Goal: Information Seeking & Learning: Learn about a topic

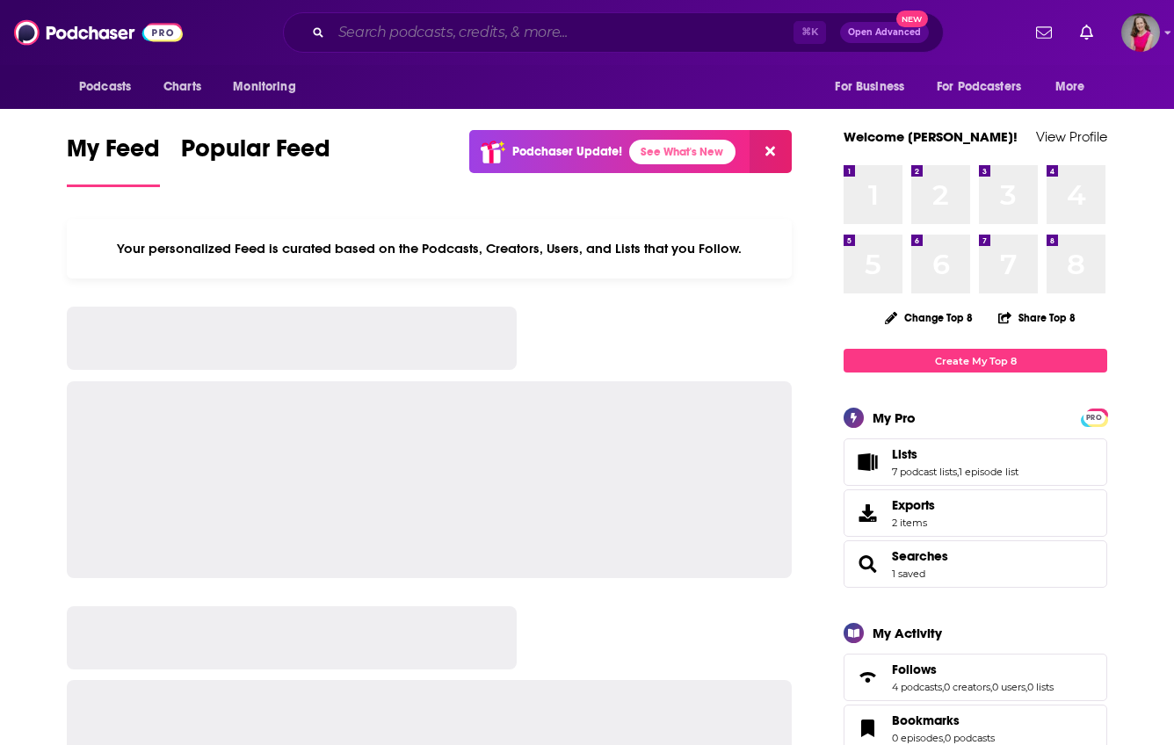
click at [572, 44] on input "Search podcasts, credits, & more..." at bounding box center [562, 32] width 462 height 28
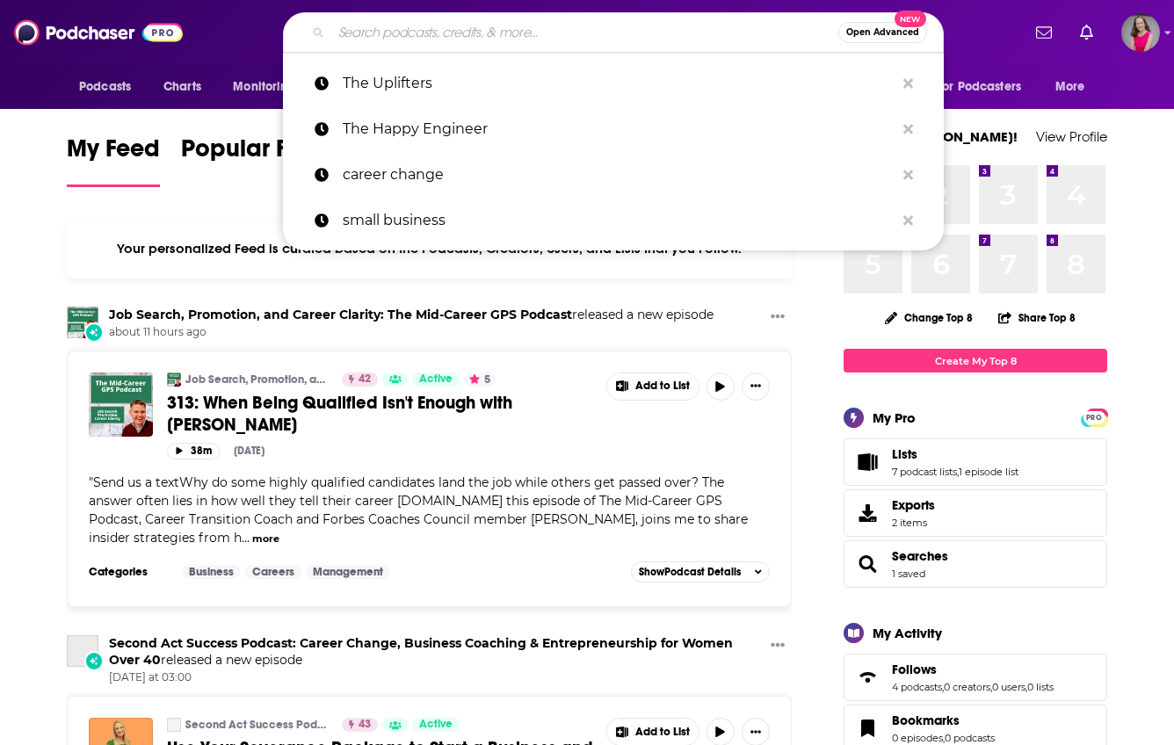
paste input "The Uplifters"
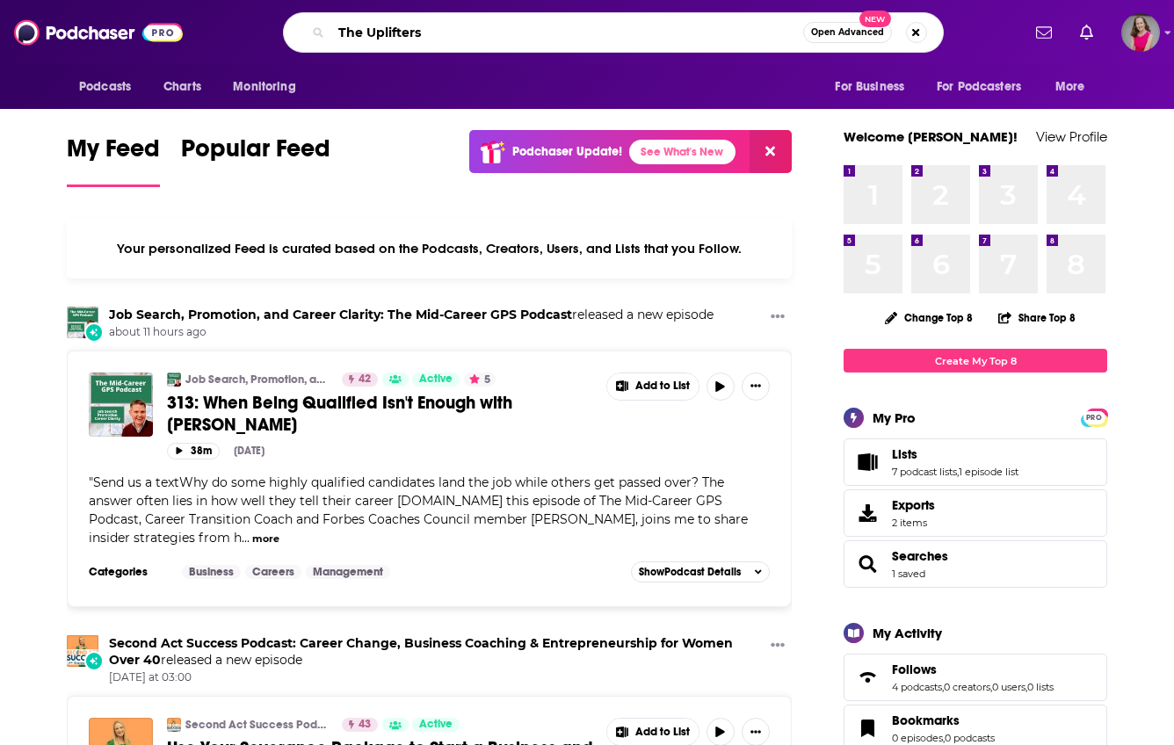
type input "The Uplifters"
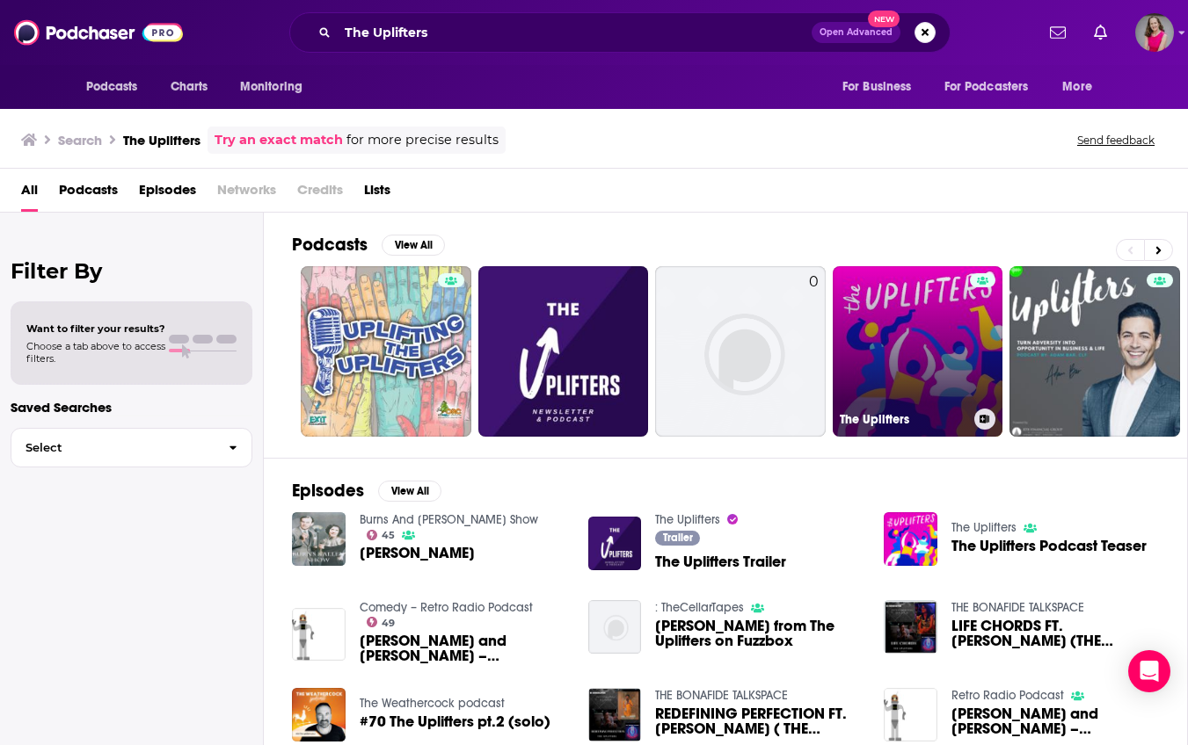
click at [890, 315] on link "The Uplifters" at bounding box center [917, 351] width 171 height 171
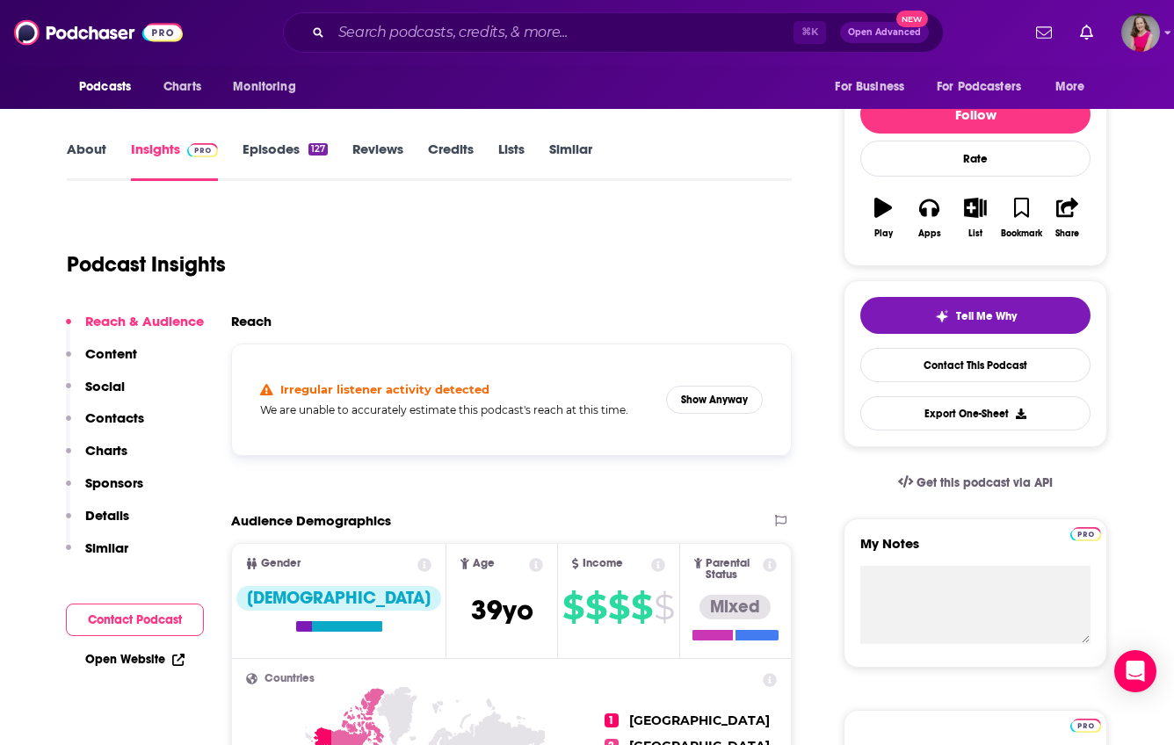
scroll to position [220, 0]
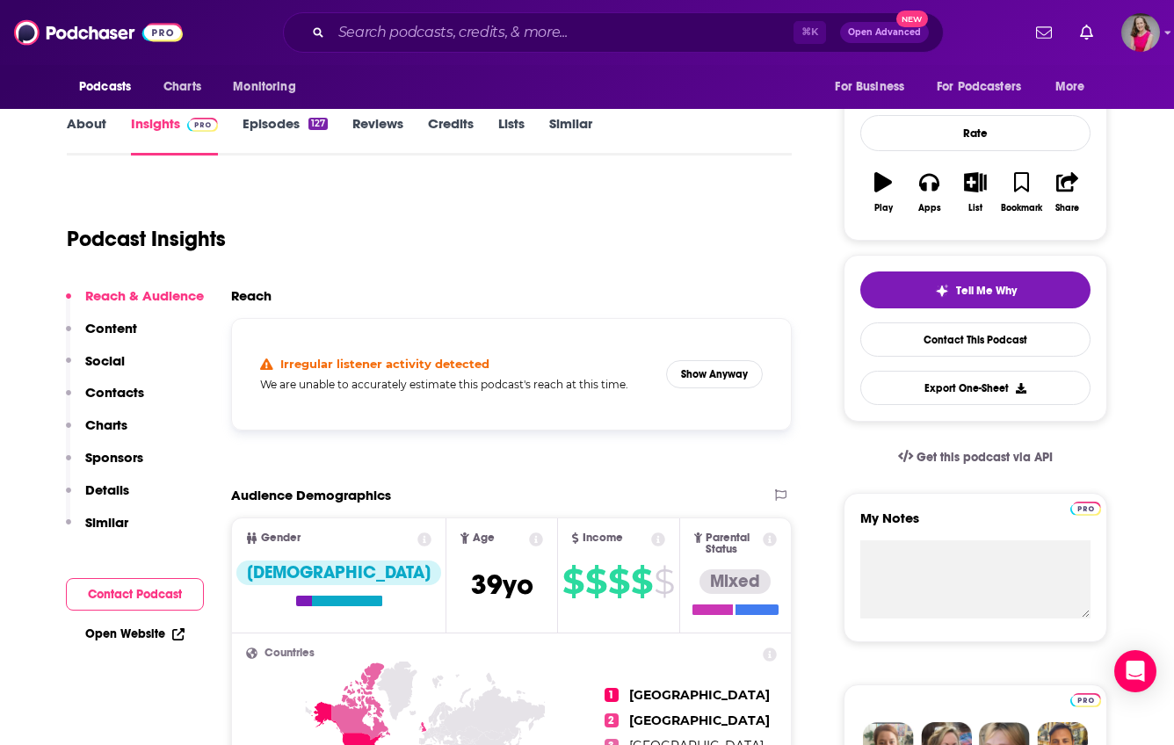
click at [73, 123] on link "About" at bounding box center [87, 135] width 40 height 40
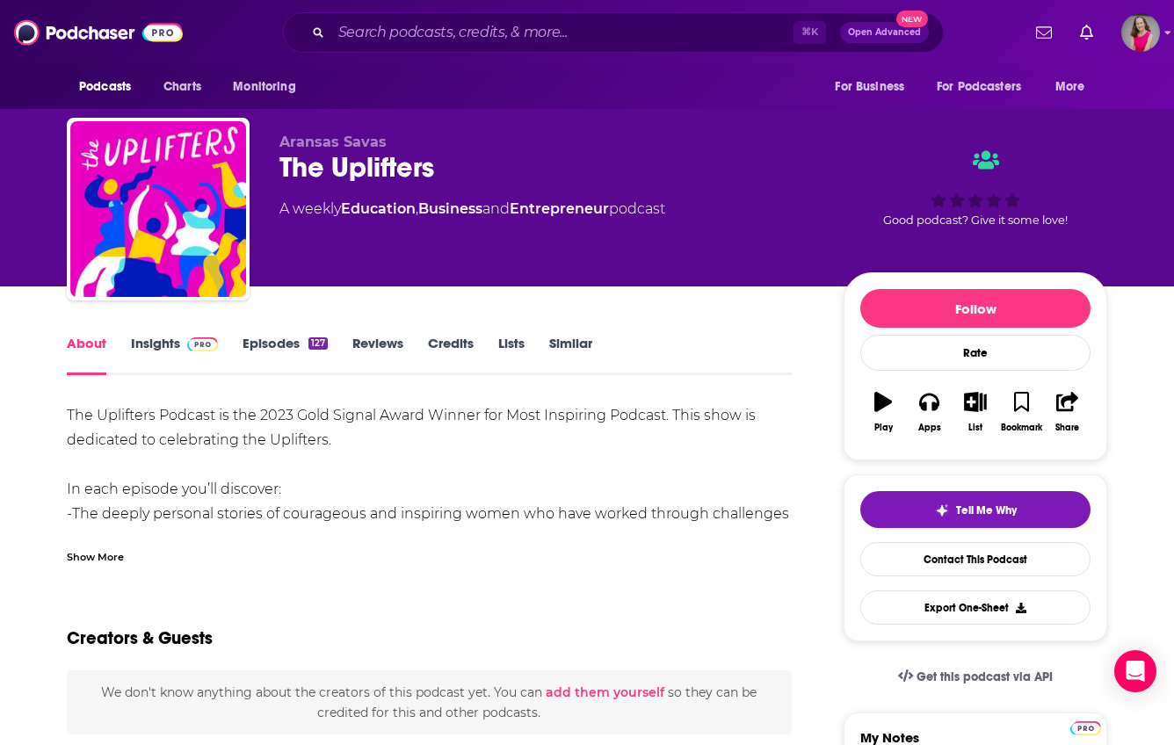
click at [113, 557] on div "Show More" at bounding box center [95, 556] width 57 height 17
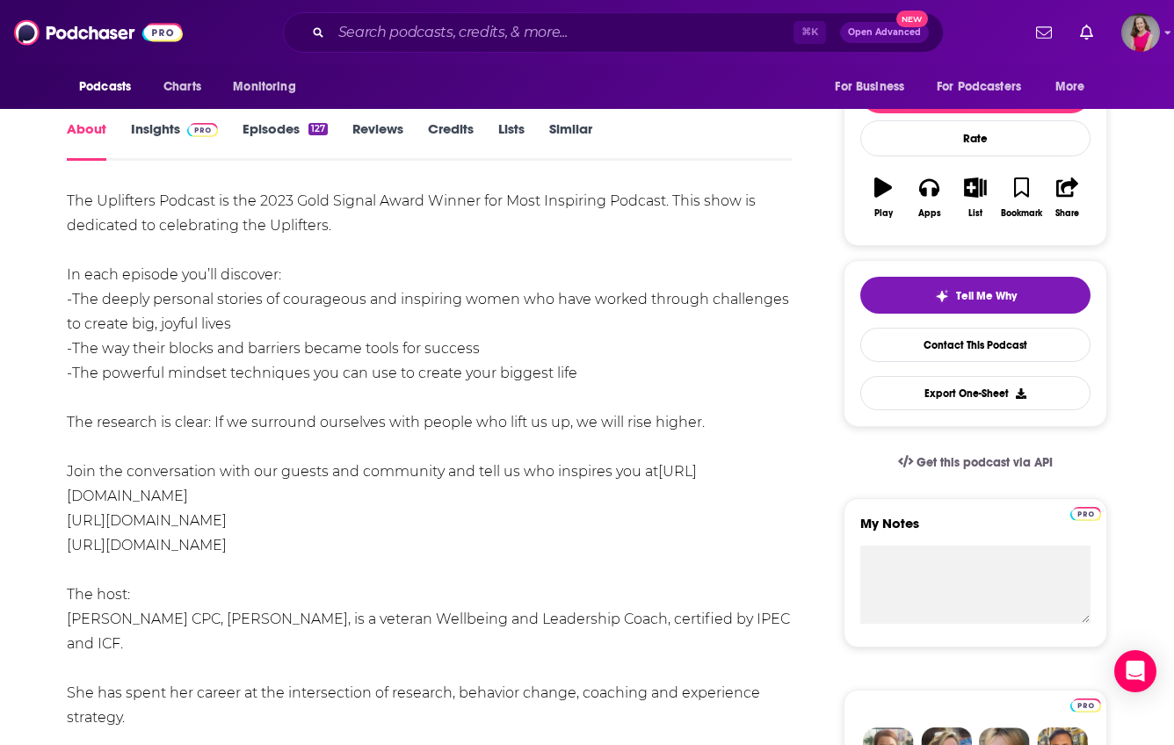
scroll to position [281, 0]
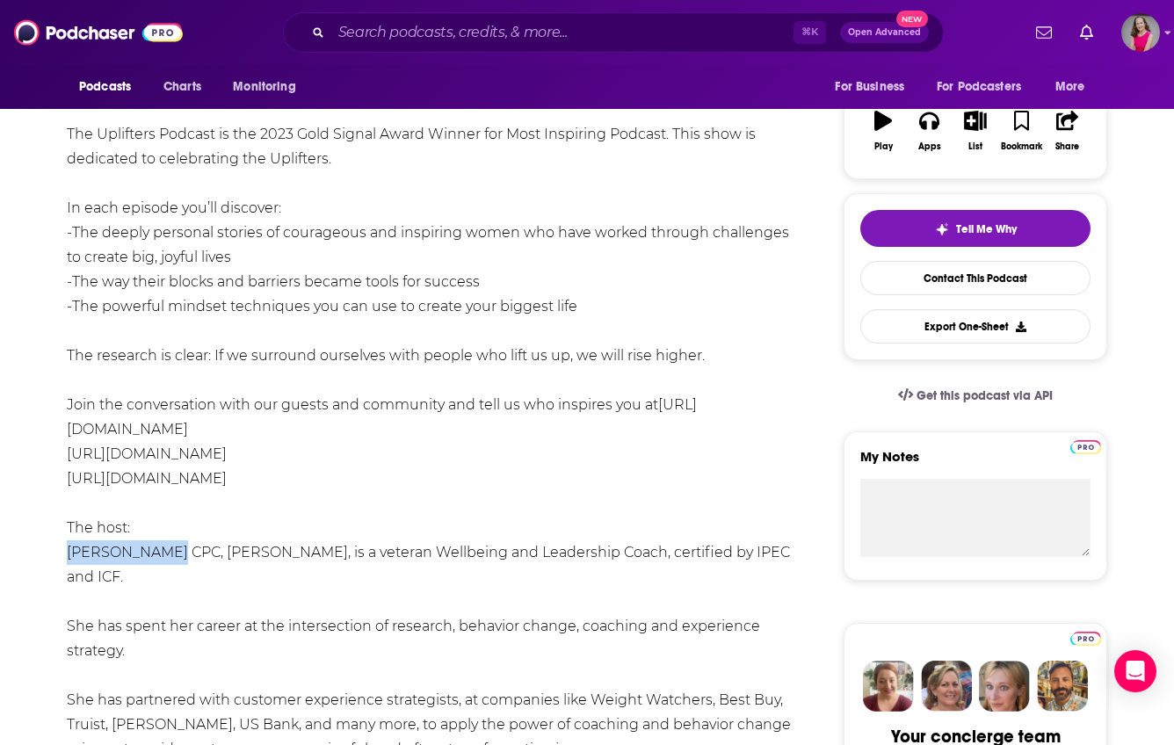
drag, startPoint x: 164, startPoint y: 552, endPoint x: 65, endPoint y: 556, distance: 98.6
copy div "Aransas Savas"
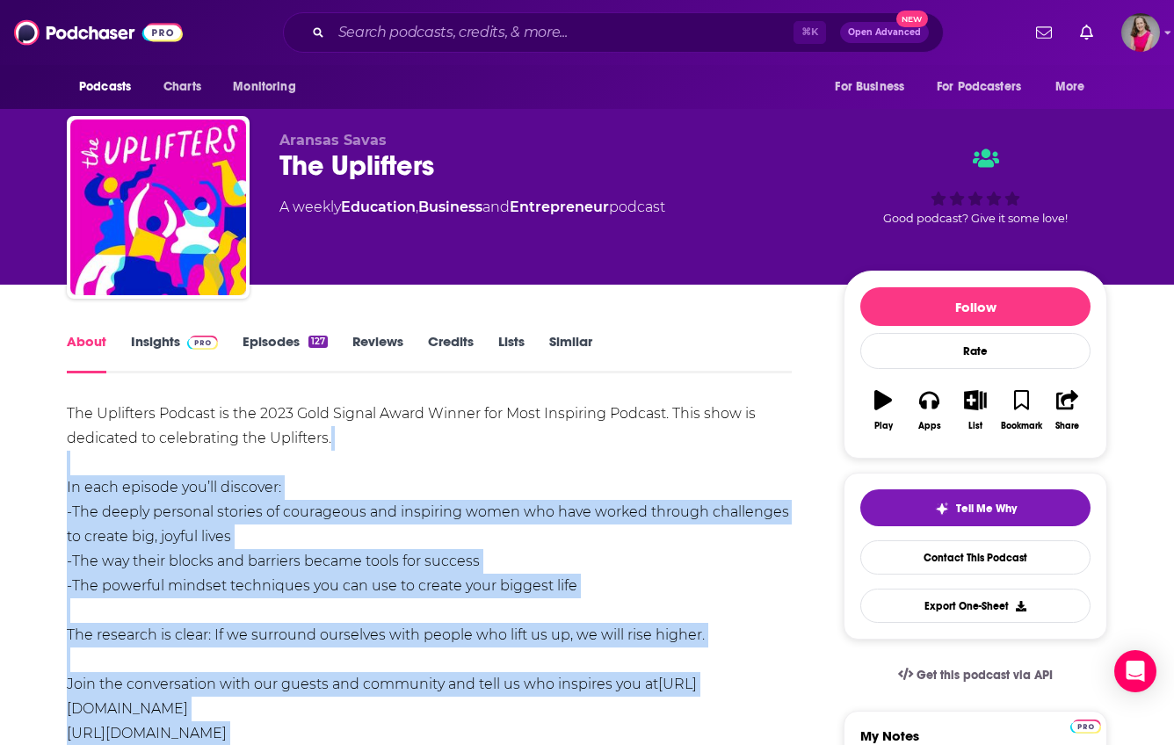
scroll to position [0, 0]
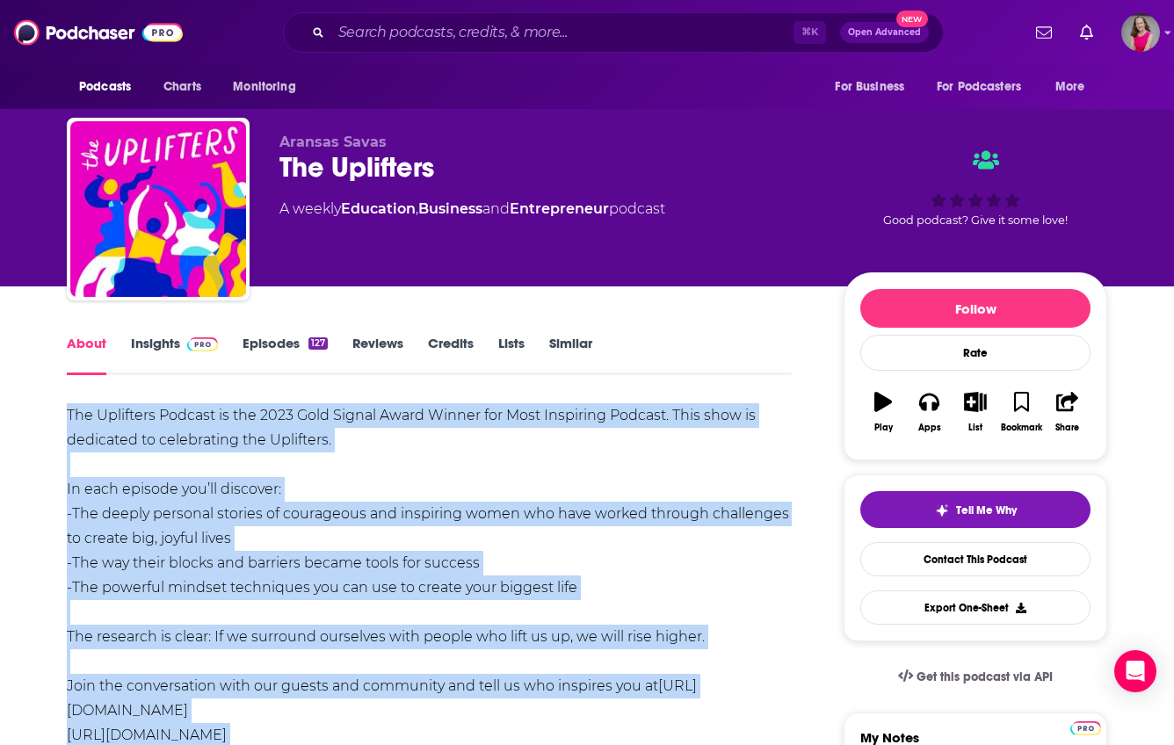
drag, startPoint x: 505, startPoint y: 597, endPoint x: 49, endPoint y: 409, distance: 492.7
copy div "Lor Ipsumdolo Sitamet co adi 5876 Elit Seddoe Tempo Incidi utl Etdo Magnaaliq E…"
click at [160, 349] on link "Insights" at bounding box center [174, 355] width 87 height 40
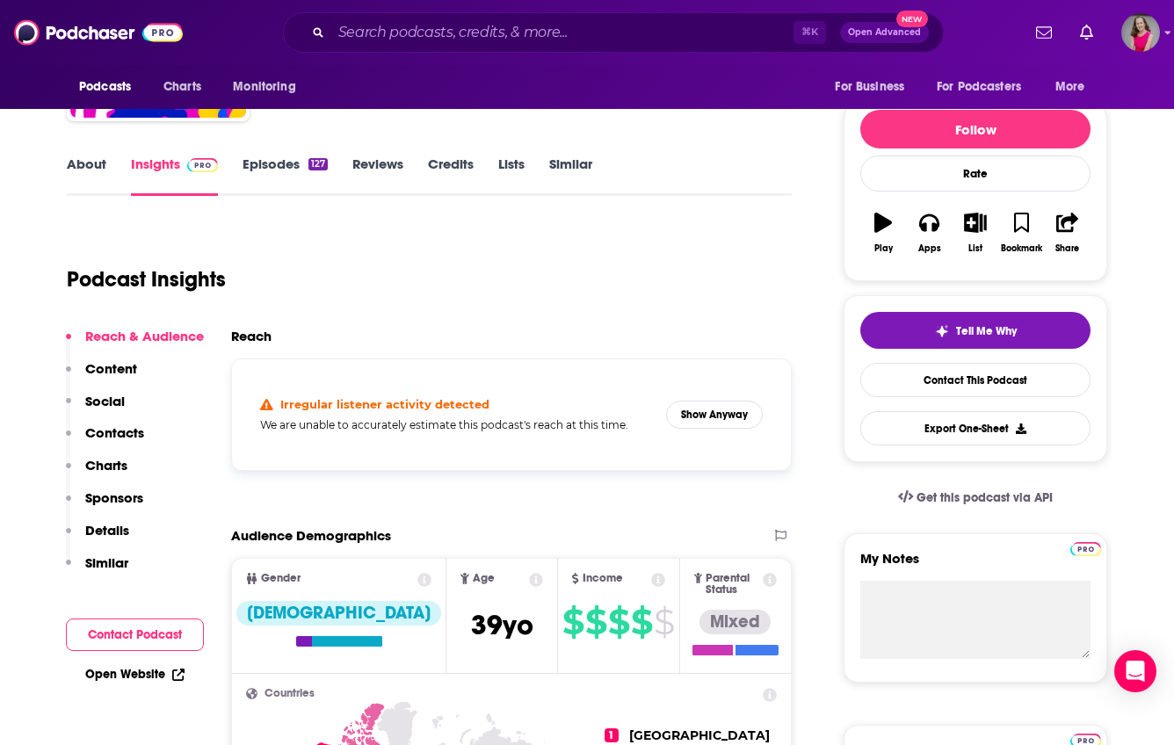
scroll to position [403, 0]
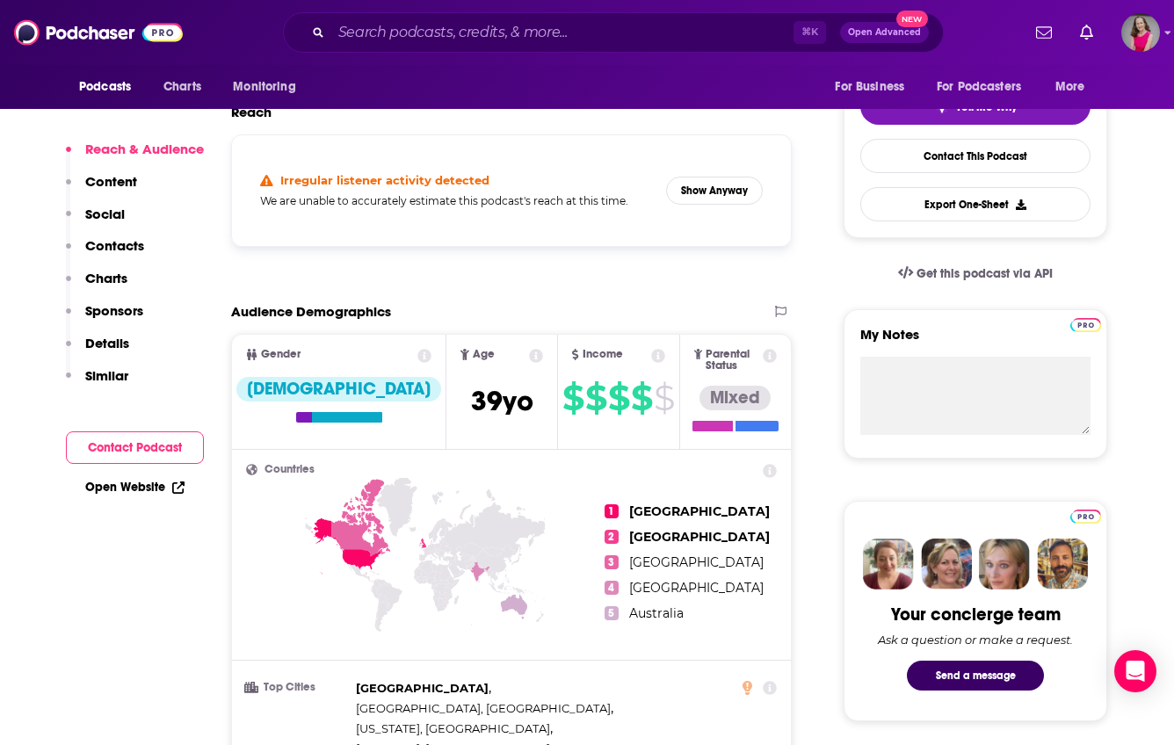
click at [148, 488] on link "Open Website" at bounding box center [134, 487] width 99 height 15
click at [117, 241] on p "Contacts" at bounding box center [114, 245] width 59 height 17
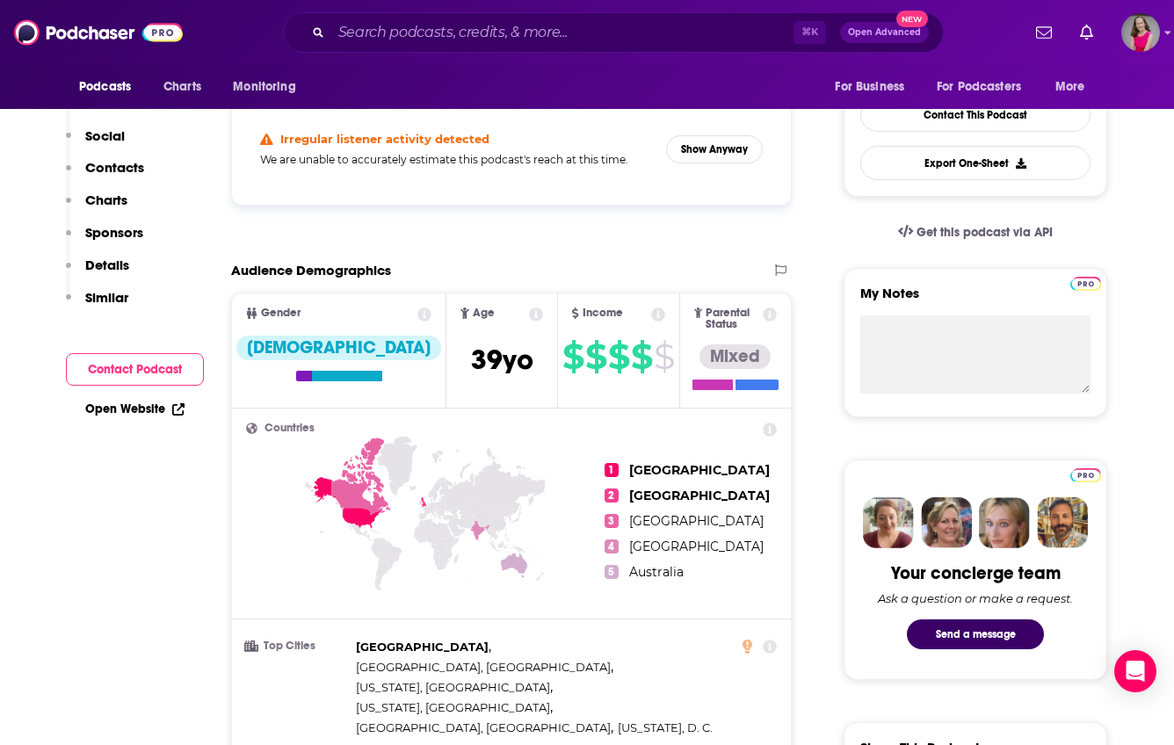
scroll to position [0, 0]
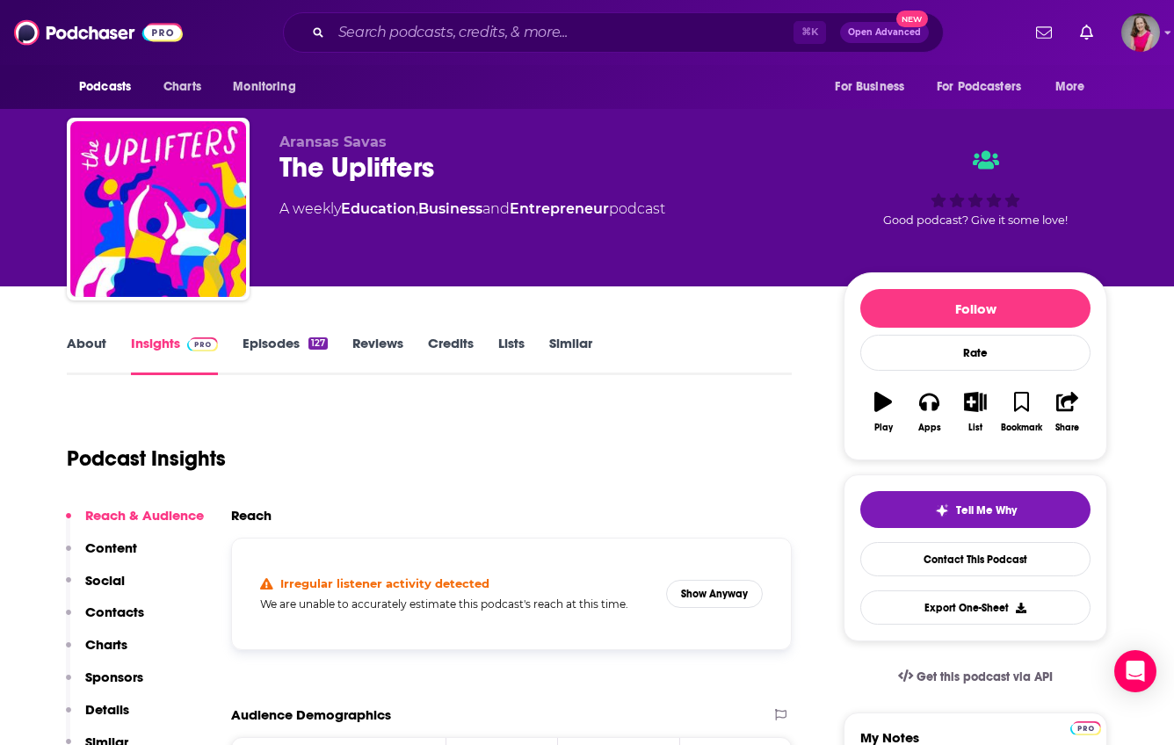
click at [86, 346] on link "About" at bounding box center [87, 355] width 40 height 40
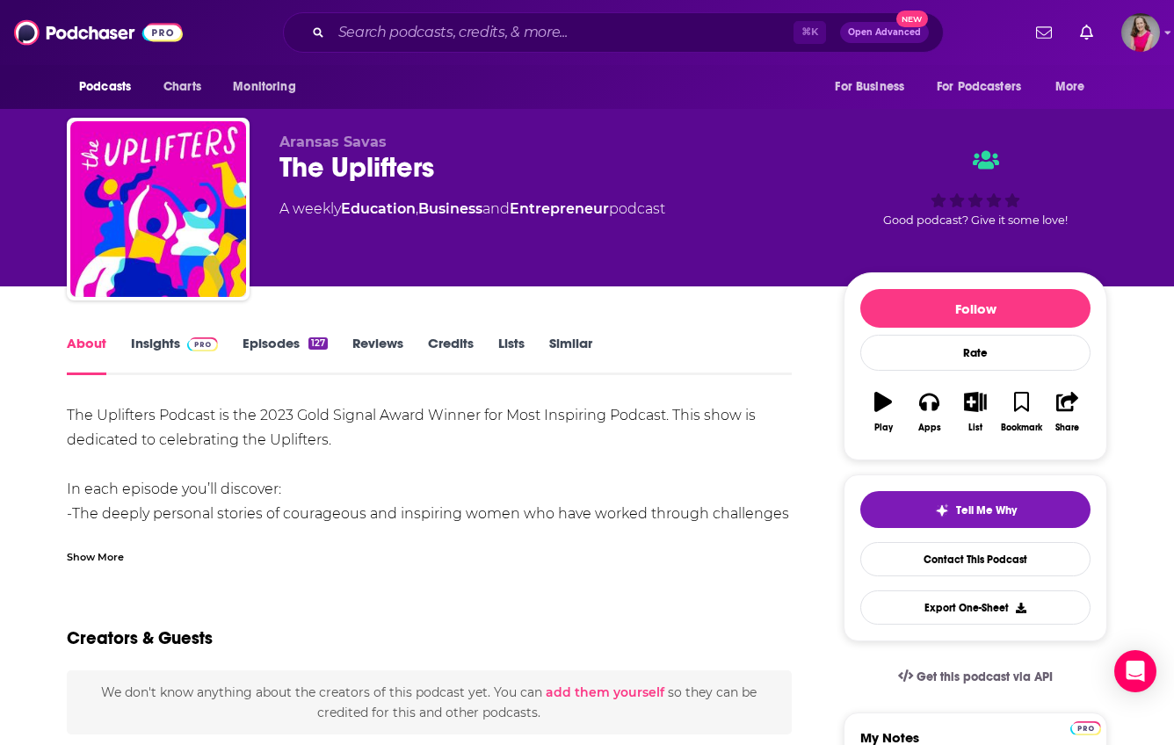
click at [98, 561] on div "Show More" at bounding box center [95, 556] width 57 height 17
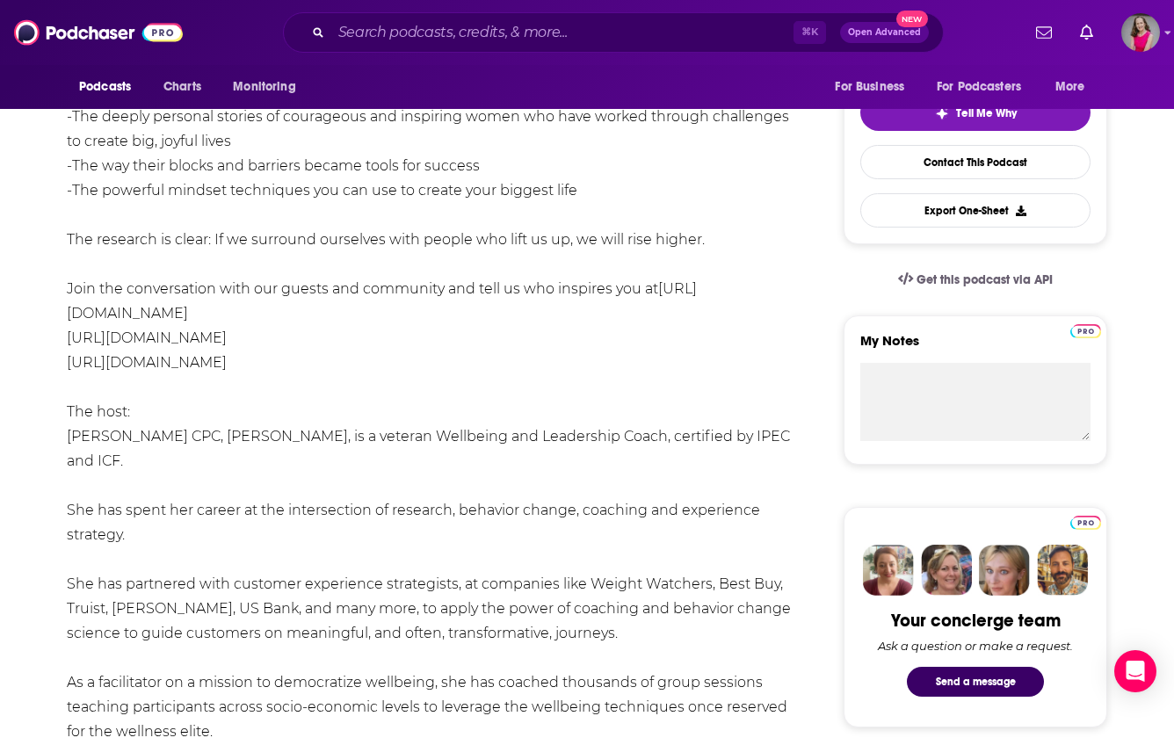
scroll to position [719, 0]
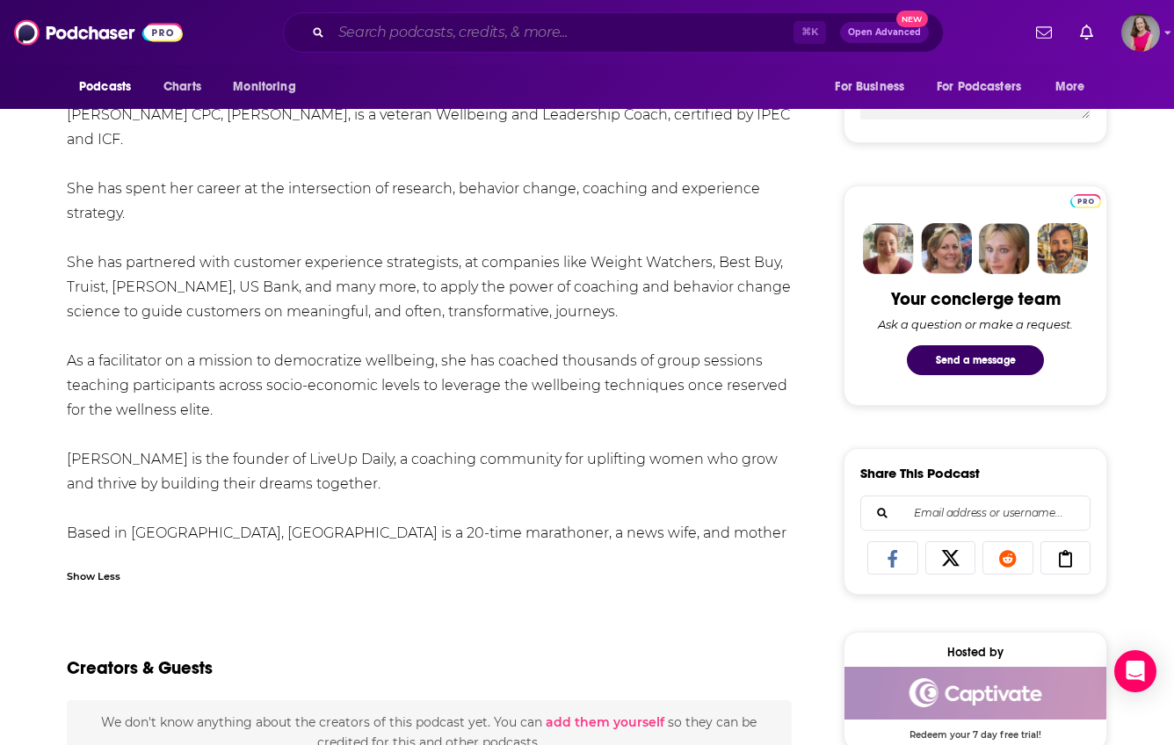
click at [507, 32] on input "Search podcasts, credits, & more..." at bounding box center [562, 32] width 462 height 28
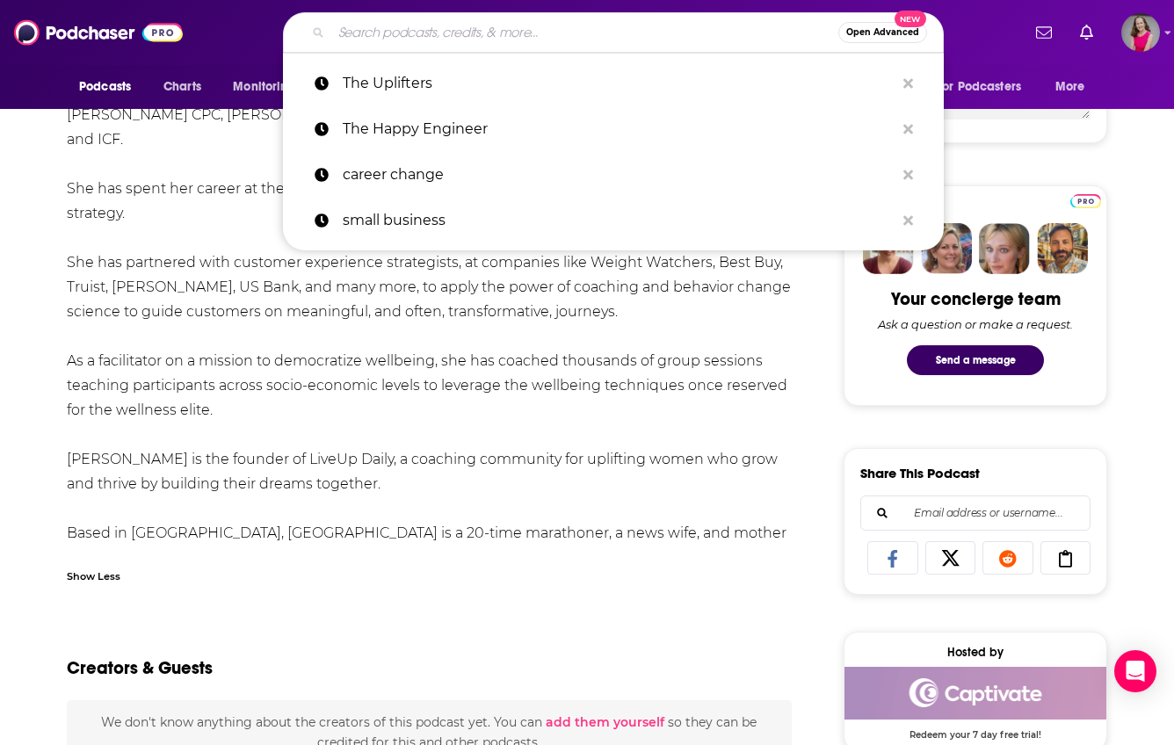
paste input "The Career Change Diaries"
type input "The Career Change Diaries"
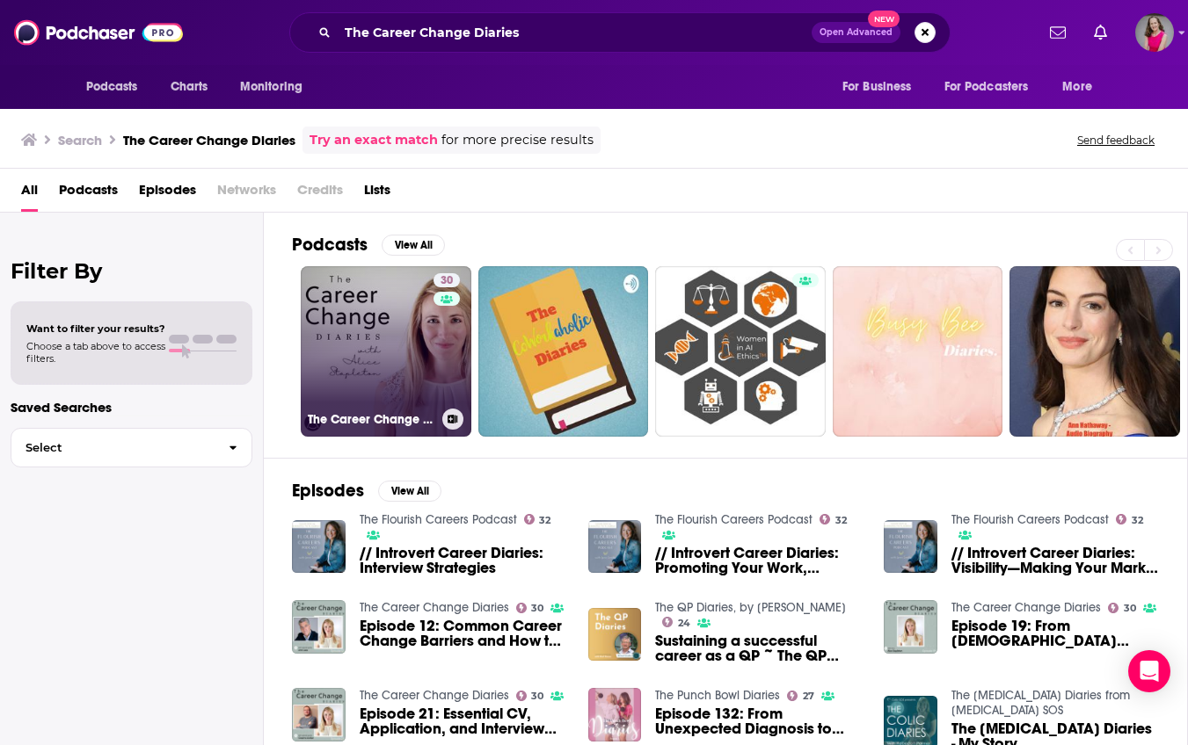
click at [374, 325] on link "30 The Career Change Diaries" at bounding box center [386, 351] width 171 height 171
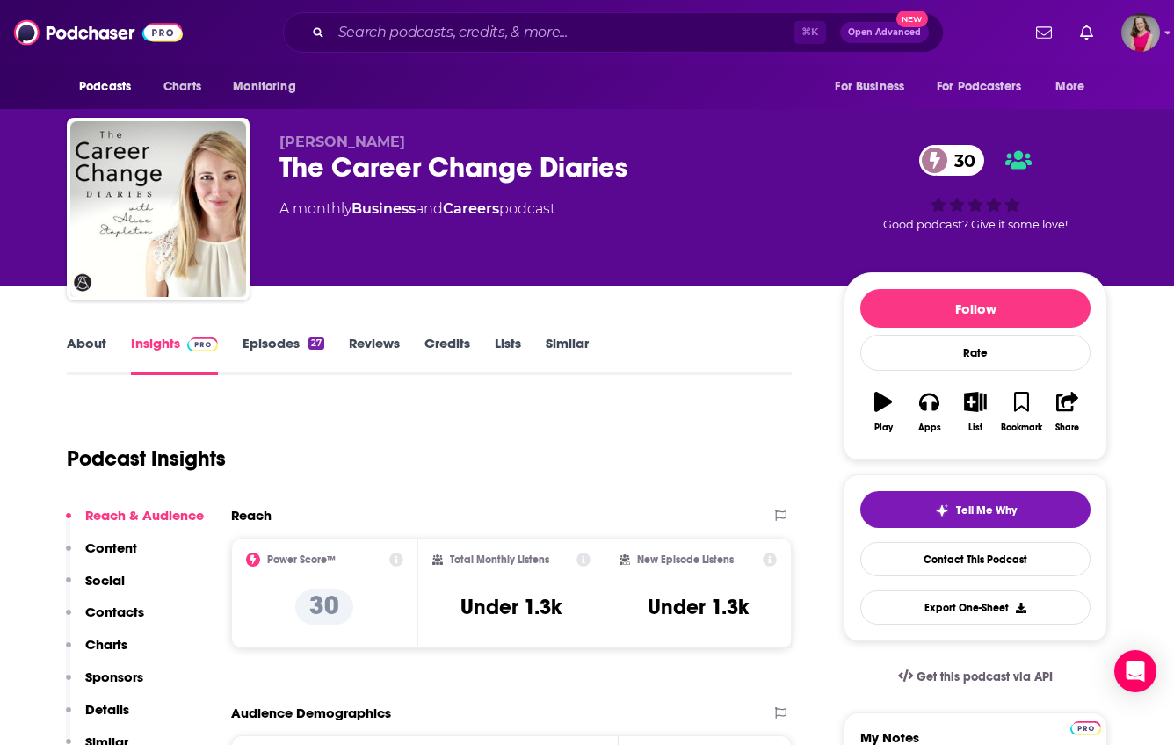
click at [640, 174] on div "The Career Change Diaries 30" at bounding box center [548, 167] width 536 height 34
click at [87, 349] on link "About" at bounding box center [87, 355] width 40 height 40
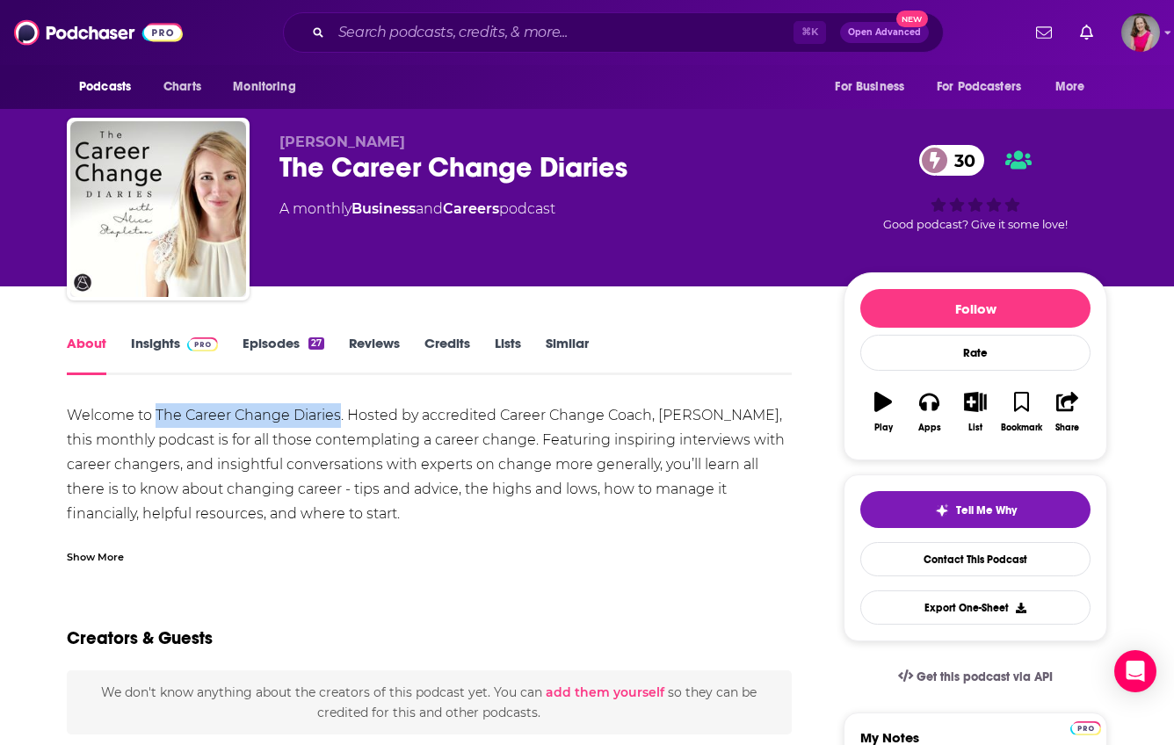
drag, startPoint x: 340, startPoint y: 418, endPoint x: 159, endPoint y: 419, distance: 181.1
click at [158, 419] on div "Welcome to The Career Change Diaries. Hosted by accredited Career Change Coach,…" at bounding box center [429, 489] width 725 height 172
copy div "he Career Change Diaries"
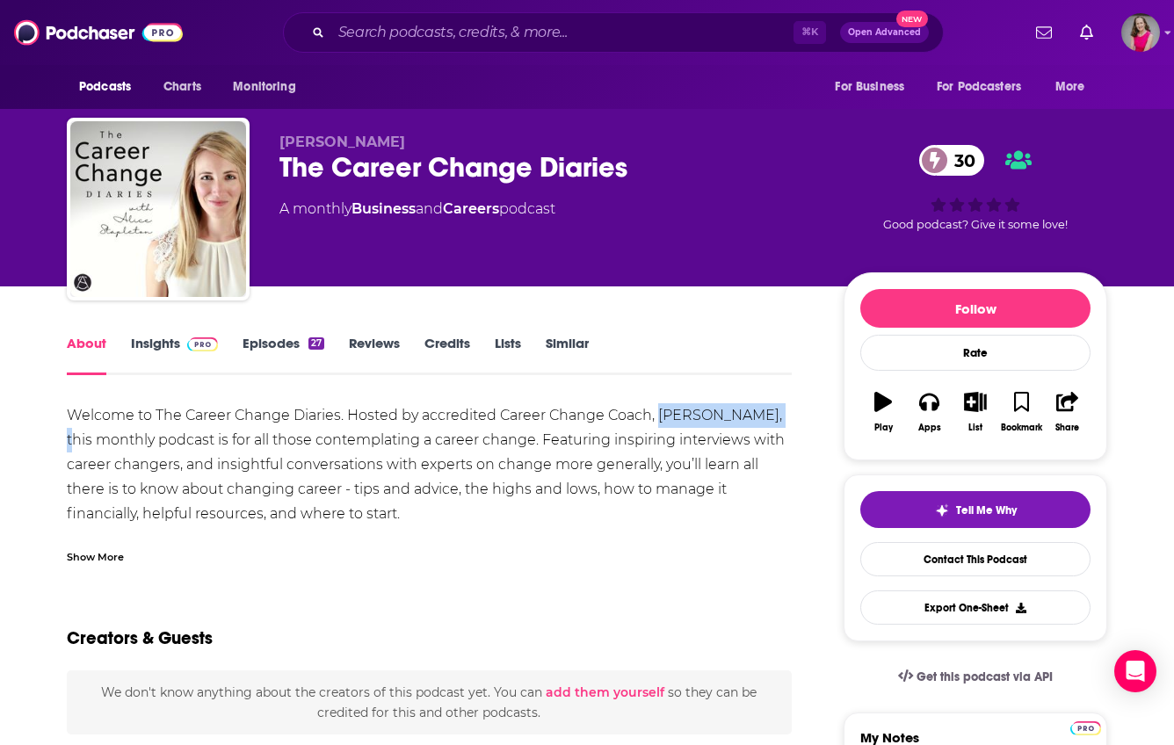
drag, startPoint x: 763, startPoint y: 417, endPoint x: 659, endPoint y: 422, distance: 103.9
click at [659, 422] on div "Welcome to The Career Change Diaries. Hosted by accredited Career Change Coach,…" at bounding box center [429, 489] width 725 height 172
copy div "[PERSON_NAME],"
click at [108, 553] on div "Show More" at bounding box center [95, 556] width 57 height 17
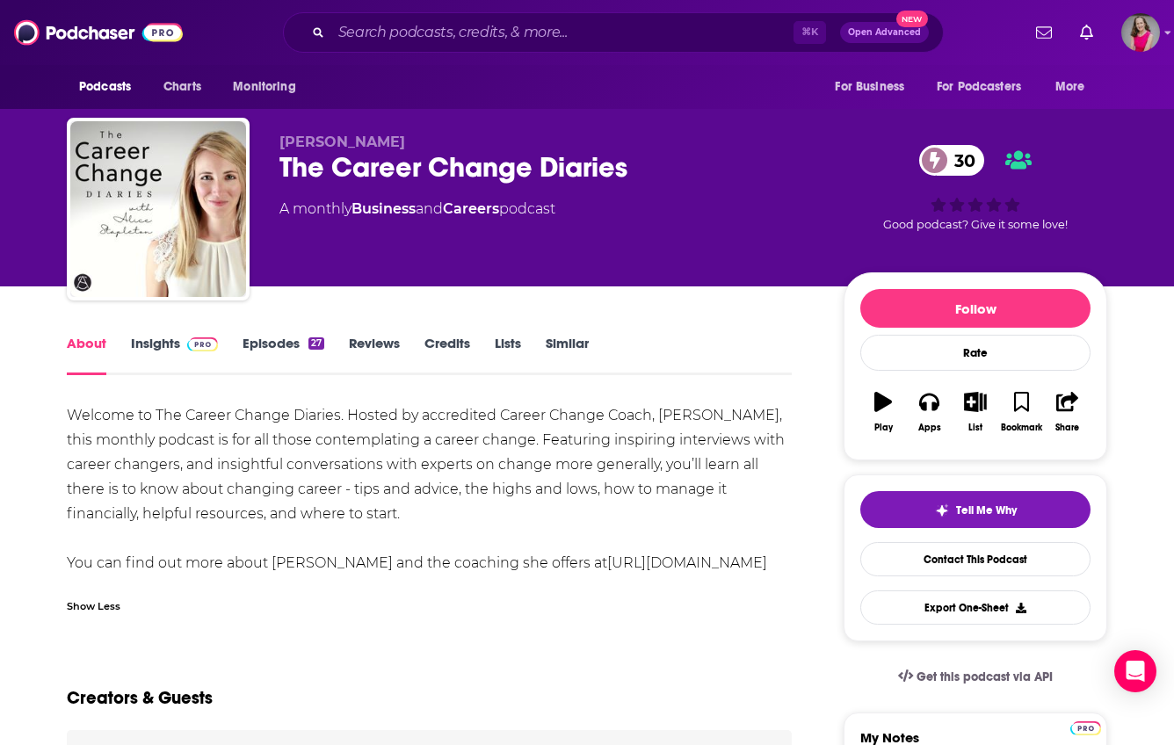
drag, startPoint x: 759, startPoint y: 563, endPoint x: 49, endPoint y: 418, distance: 724.1
copy div "Welcome to The Career Change Diaries. Hosted by accredited Career Change Coach,…"
